Goal: Use online tool/utility: Utilize a website feature to perform a specific function

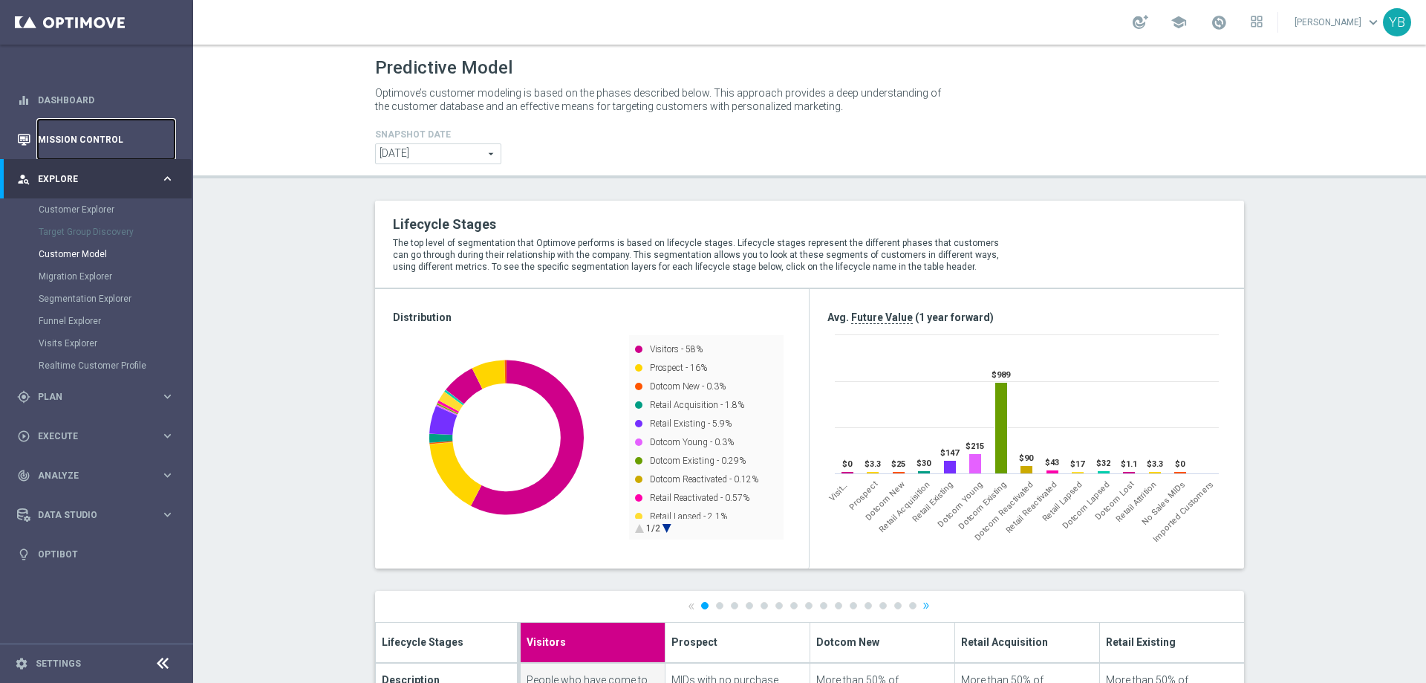
click at [87, 141] on link "Mission Control" at bounding box center [106, 139] width 137 height 39
click at [86, 137] on link "Mission Control" at bounding box center [106, 139] width 137 height 39
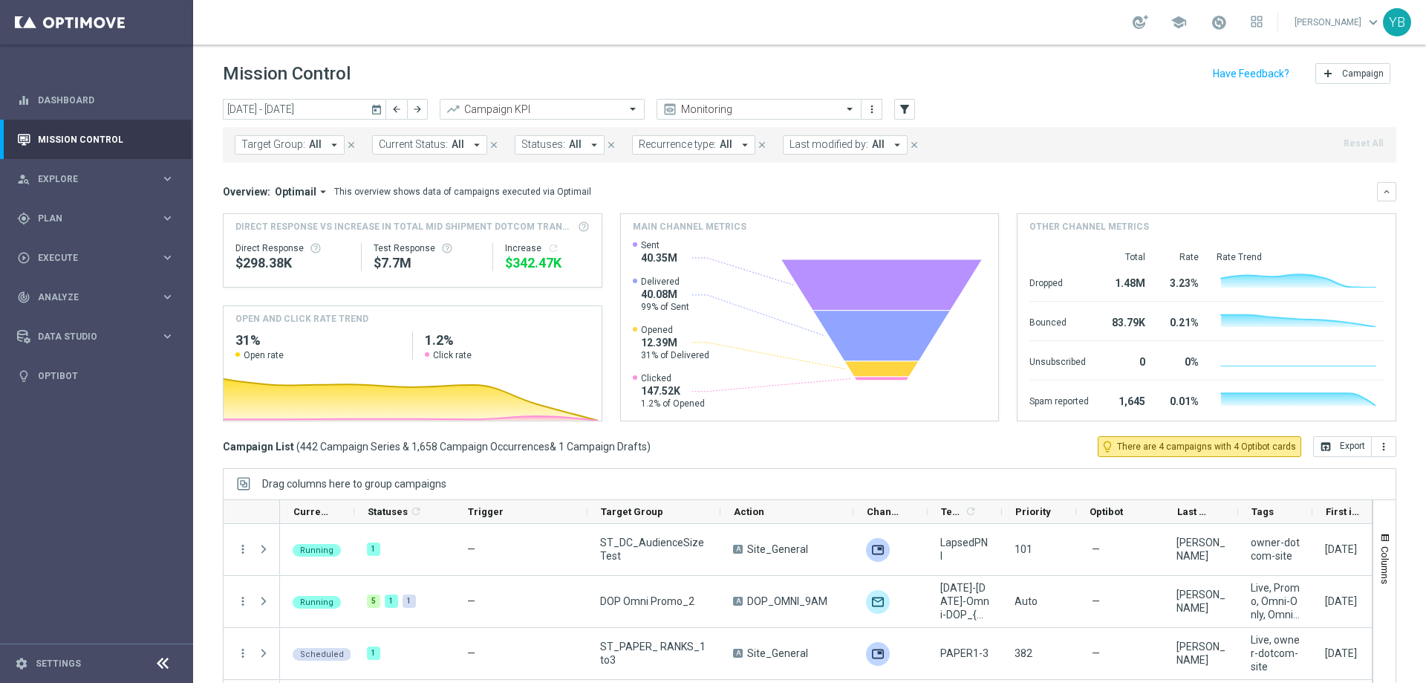
click at [375, 109] on icon "today" at bounding box center [377, 109] width 13 height 13
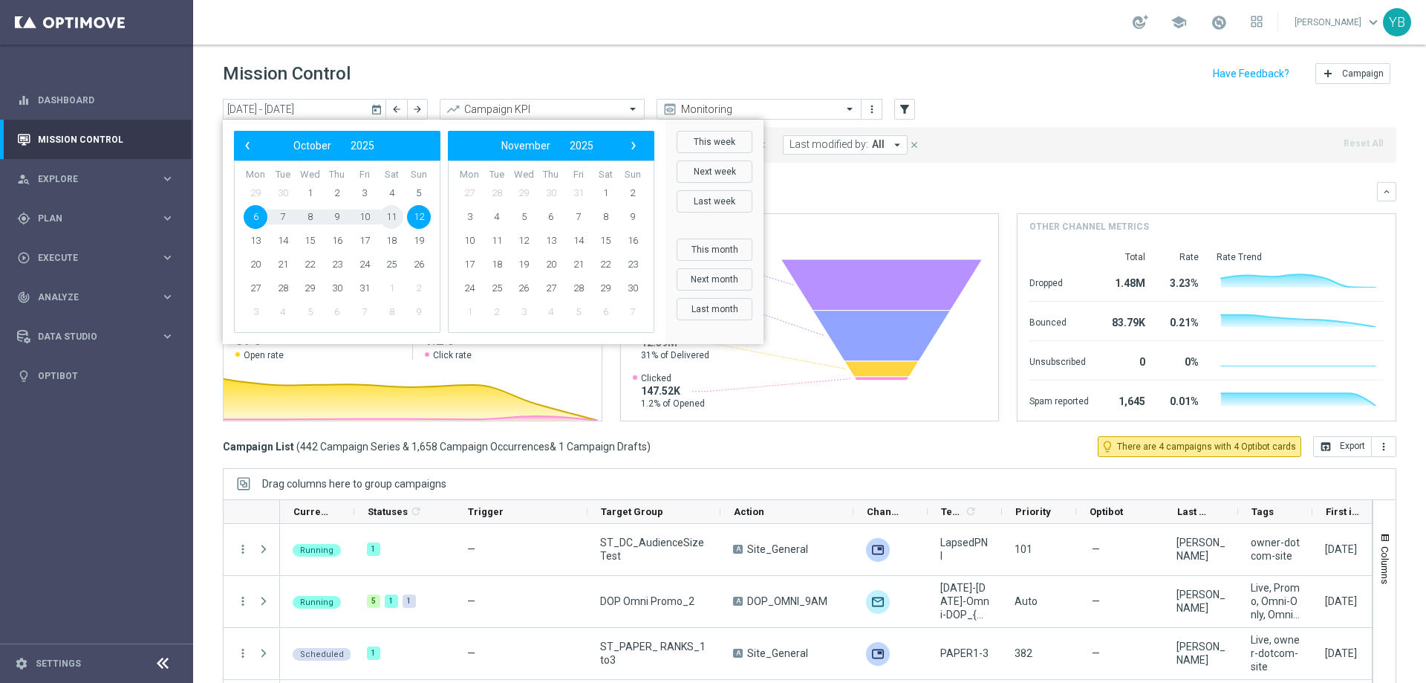
click at [392, 218] on span "11" at bounding box center [392, 217] width 24 height 24
type input "[DATE] - [DATE]"
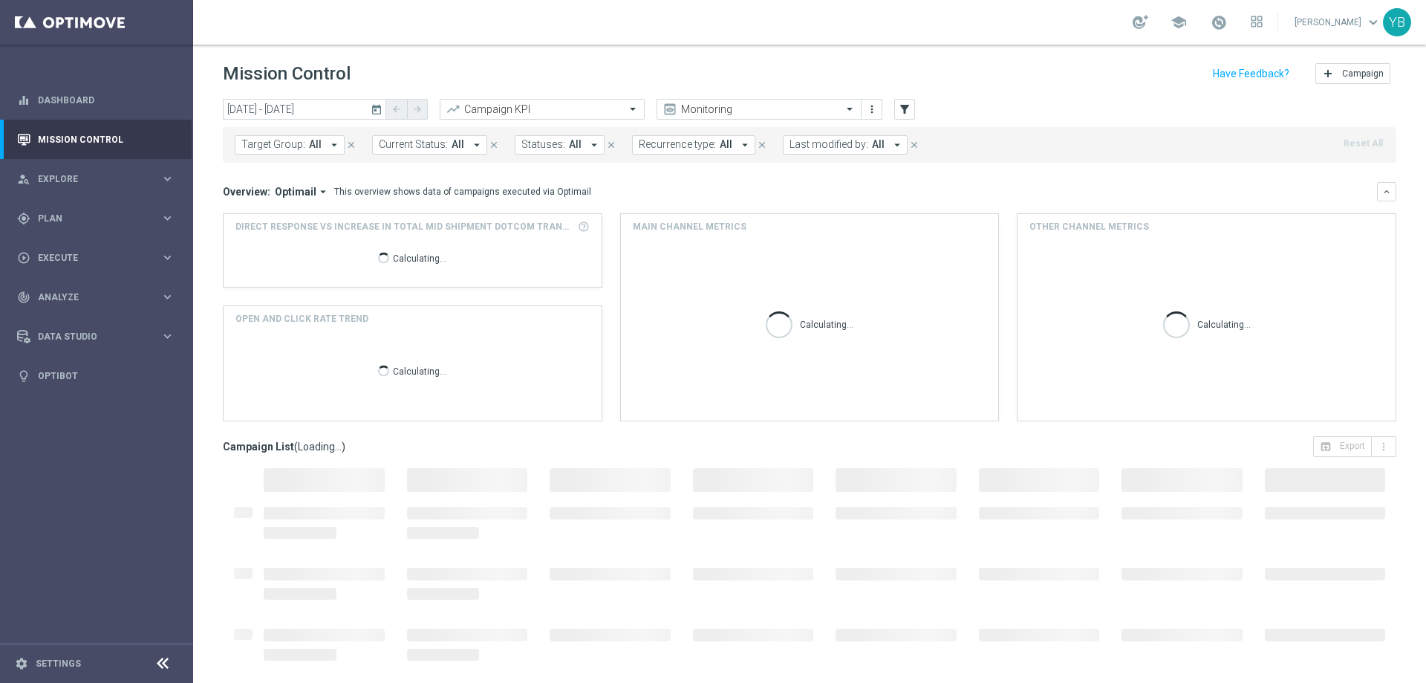
click at [318, 190] on icon "arrow_drop_down" at bounding box center [322, 191] width 13 height 13
click at [271, 216] on div "Analysis" at bounding box center [270, 214] width 36 height 13
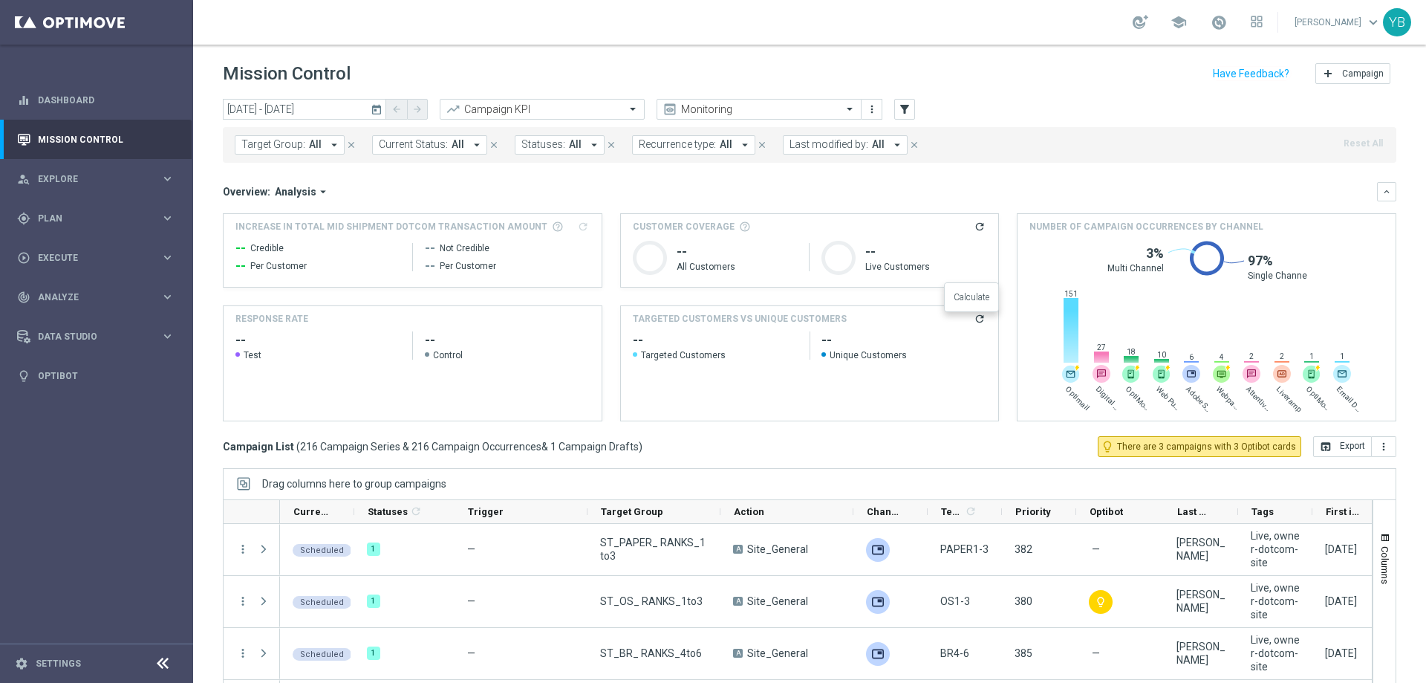
click at [974, 319] on icon "refresh" at bounding box center [980, 319] width 12 height 12
click at [90, 300] on span "Analyze" at bounding box center [99, 297] width 123 height 9
click at [120, 447] on accordion "BI Studio keyboard_arrow_right Campaigns Deliverability Emails Baseline Matchba…" at bounding box center [115, 439] width 153 height 22
click at [89, 432] on accordion "BI Studio keyboard_arrow_right Campaigns Deliverability Emails Baseline Matchba…" at bounding box center [115, 439] width 153 height 22
click at [169, 439] on icon "keyboard_arrow_right" at bounding box center [167, 439] width 14 height 14
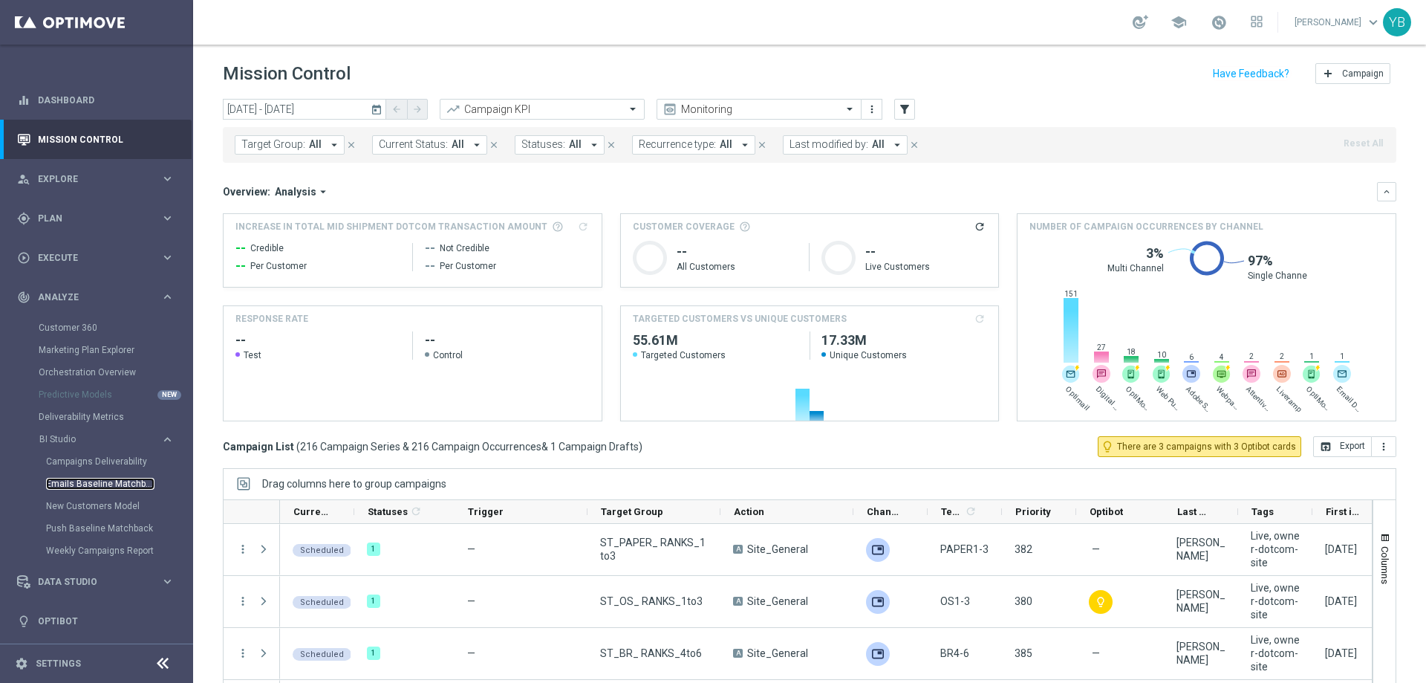
click at [100, 482] on link "Emails Baseline Matchback" at bounding box center [100, 484] width 108 height 12
